Goal: Transaction & Acquisition: Book appointment/travel/reservation

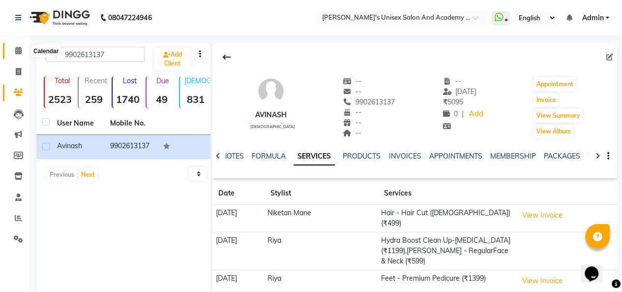
click at [17, 47] on icon at bounding box center [18, 50] width 6 height 7
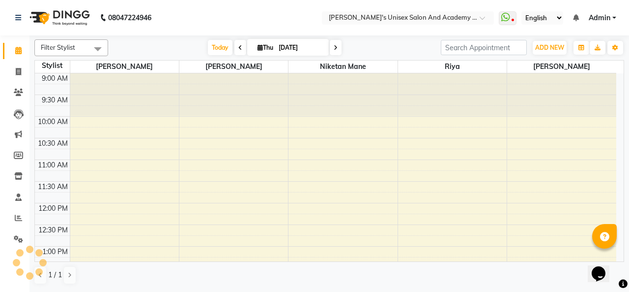
scroll to position [213, 0]
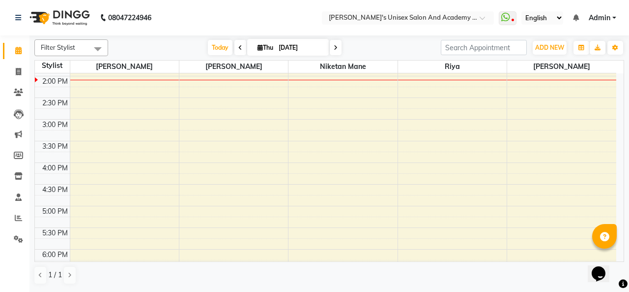
click at [336, 48] on icon at bounding box center [336, 48] width 4 height 6
type input "[DATE]"
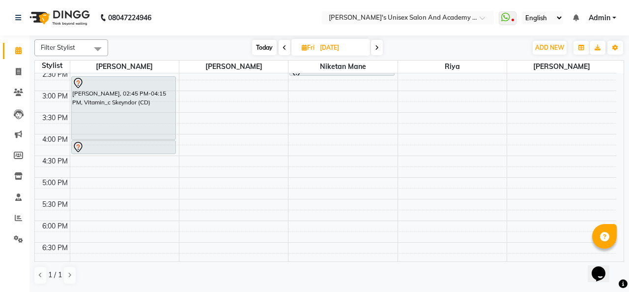
scroll to position [263, 0]
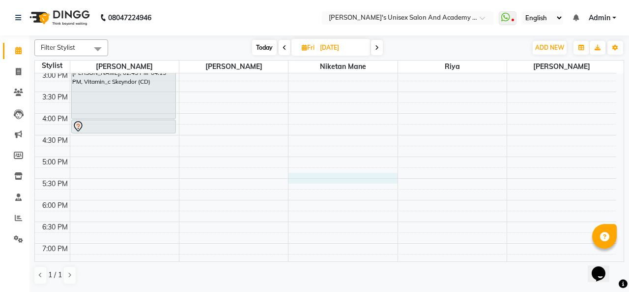
click at [299, 177] on div "9:00 AM 9:30 AM 10:00 AM 10:30 AM 11:00 AM 11:30 AM 12:00 PM 12:30 PM 1:00 PM 1…" at bounding box center [326, 113] width 582 height 605
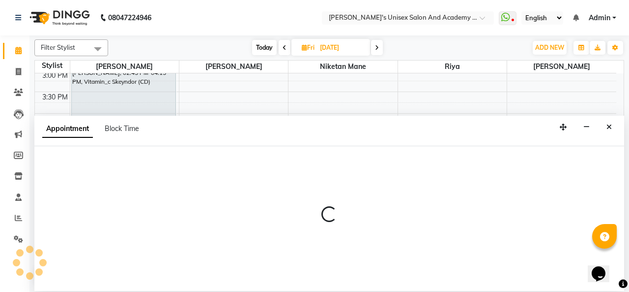
select select "43907"
select select "tentative"
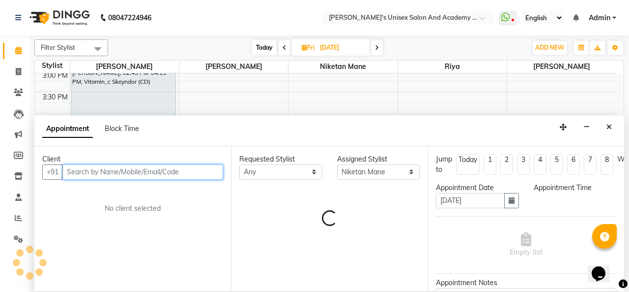
select select "1050"
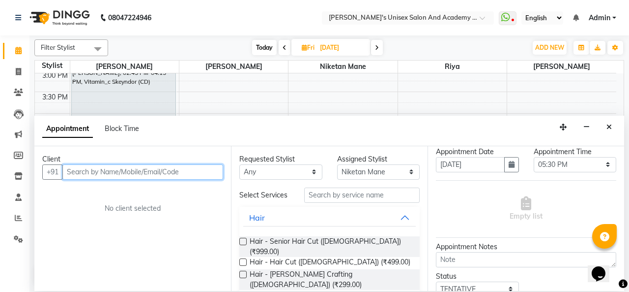
scroll to position [98, 0]
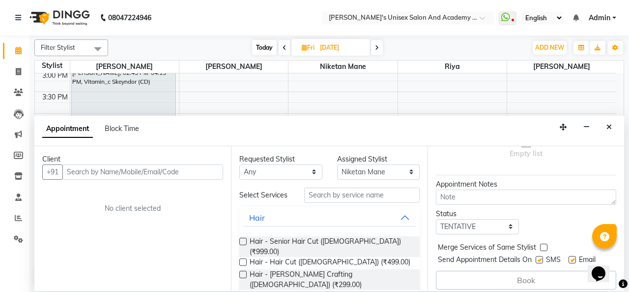
click at [244, 239] on label at bounding box center [242, 240] width 7 height 7
click at [244, 239] on input "checkbox" at bounding box center [242, 242] width 6 height 6
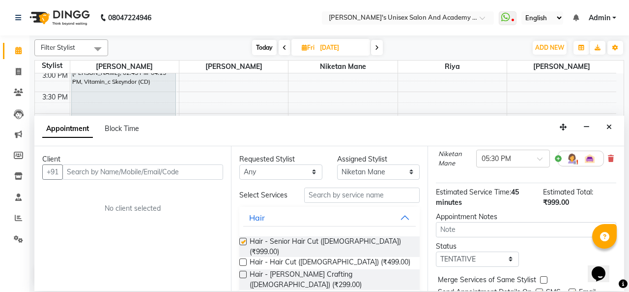
checkbox input "false"
click at [145, 175] on input "text" at bounding box center [142, 171] width 161 height 15
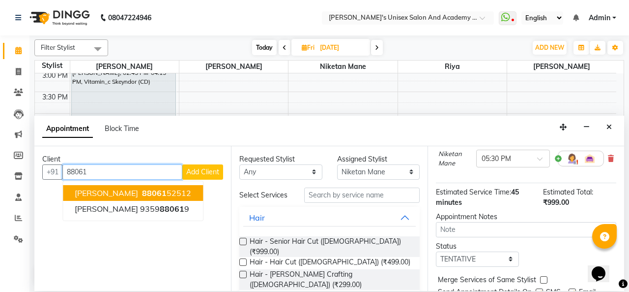
click at [145, 194] on span "88061" at bounding box center [154, 193] width 25 height 10
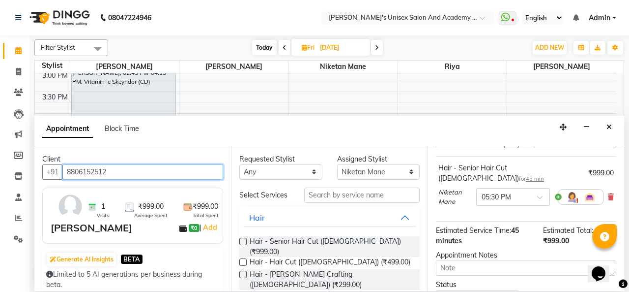
scroll to position [133, 0]
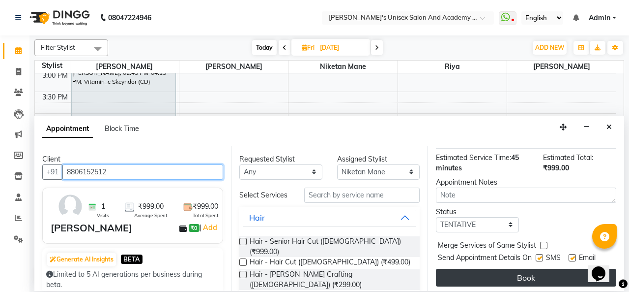
type input "8806152512"
click at [515, 268] on button "Book" at bounding box center [526, 277] width 180 height 18
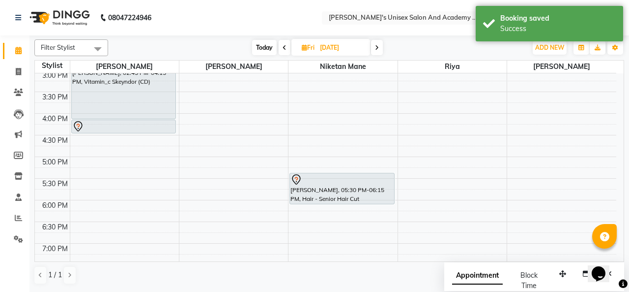
click at [269, 50] on span "Today" at bounding box center [264, 47] width 25 height 15
type input "[DATE]"
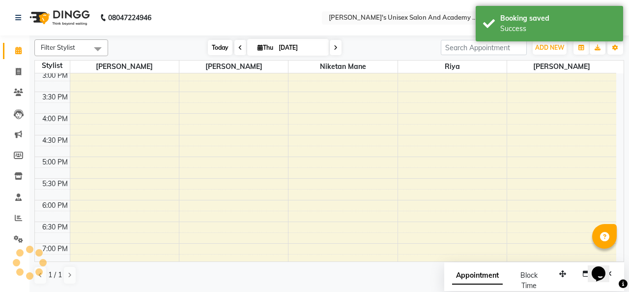
scroll to position [213, 0]
